Goal: Navigation & Orientation: Find specific page/section

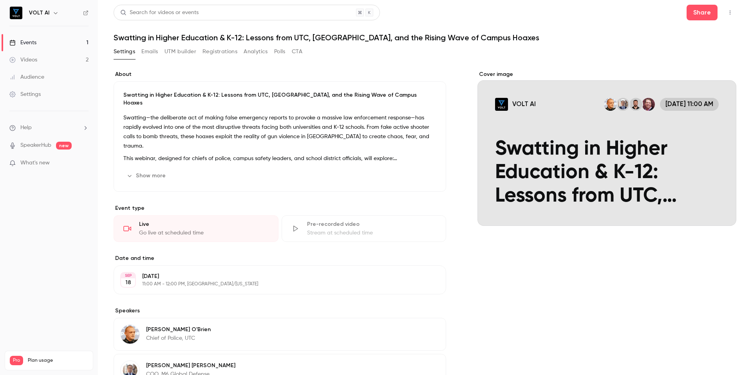
click at [283, 56] on button "Polls" at bounding box center [279, 51] width 11 height 13
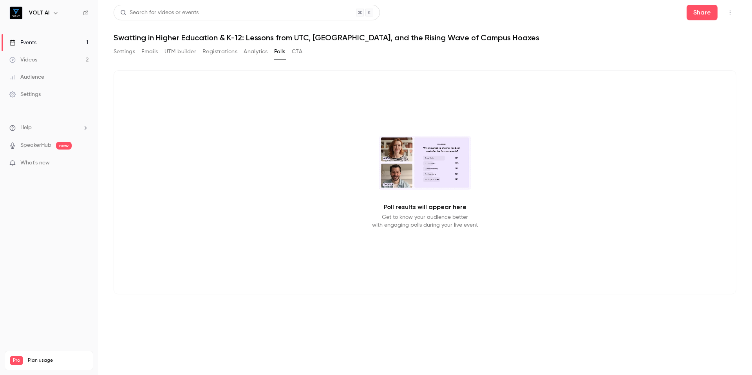
click at [123, 55] on button "Settings" at bounding box center [125, 51] width 22 height 13
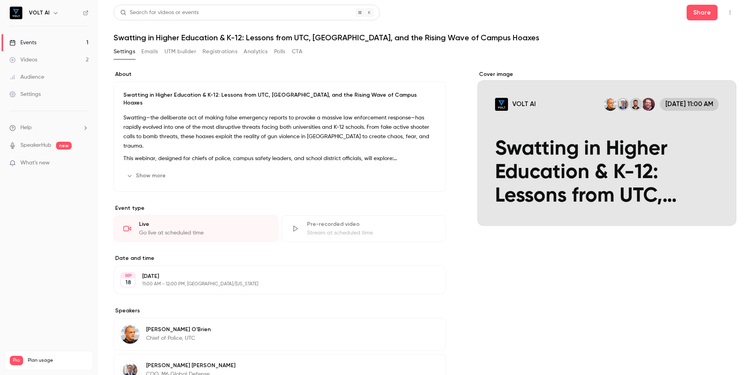
click at [281, 53] on button "Polls" at bounding box center [279, 51] width 11 height 13
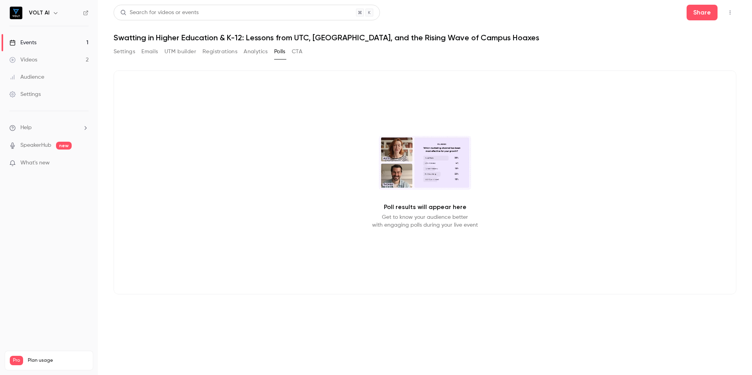
click at [126, 52] on button "Settings" at bounding box center [125, 51] width 22 height 13
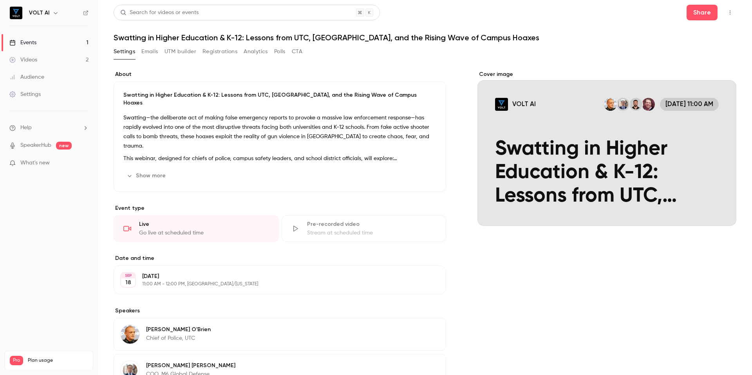
click at [149, 170] on button "Show more" at bounding box center [146, 176] width 47 height 13
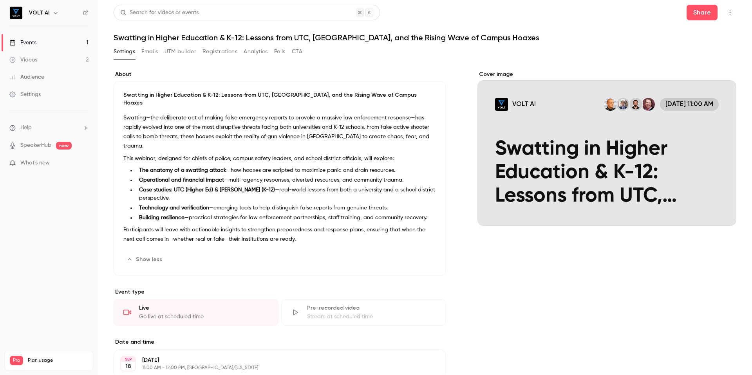
click at [280, 55] on button "Polls" at bounding box center [279, 51] width 11 height 13
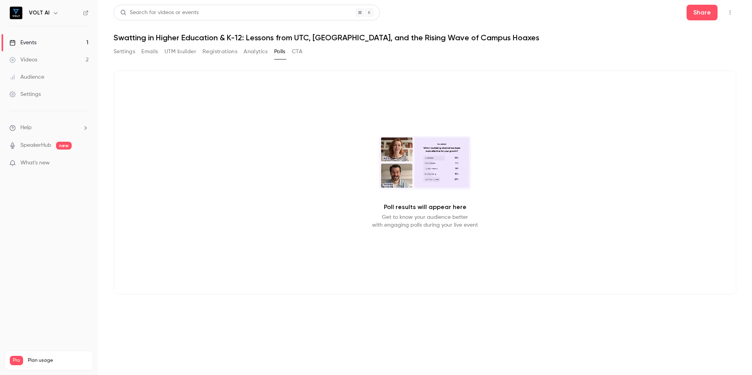
click at [131, 58] on button "Settings" at bounding box center [125, 51] width 22 height 13
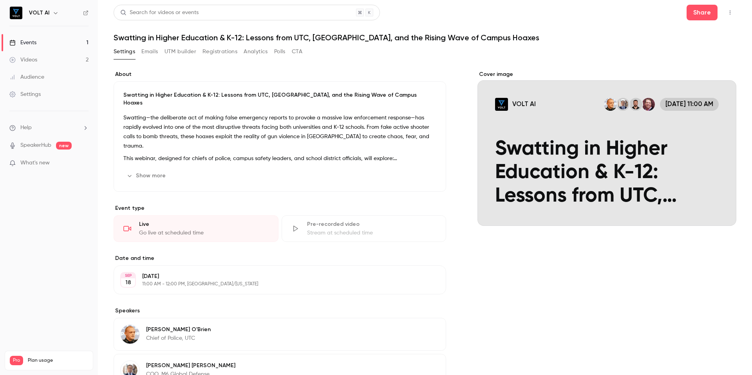
click at [52, 43] on link "Events 1" at bounding box center [49, 42] width 98 height 17
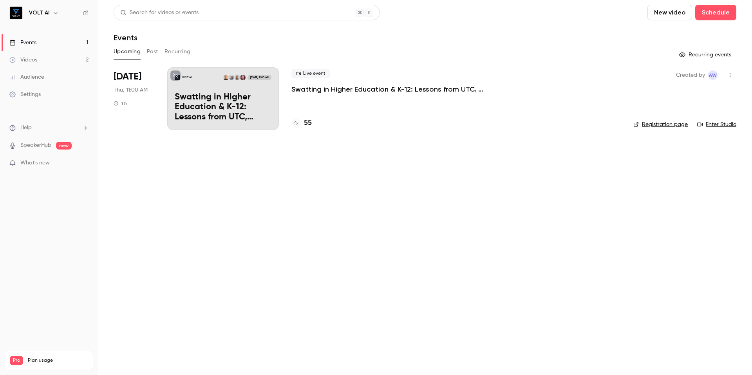
click at [714, 122] on link "Enter Studio" at bounding box center [716, 125] width 39 height 8
